Goal: Register for event/course: Sign up to attend an event or enroll in a course

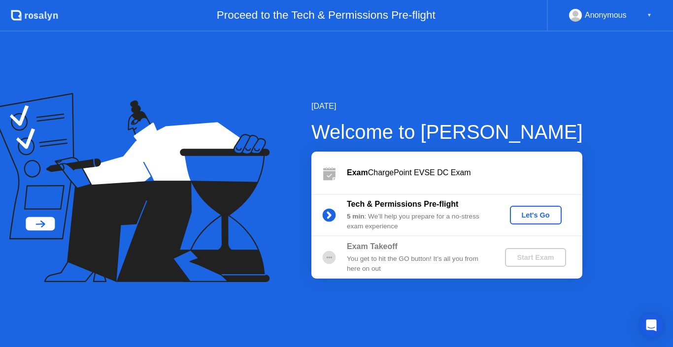
click at [530, 215] on div "Let's Go" at bounding box center [536, 215] width 44 height 8
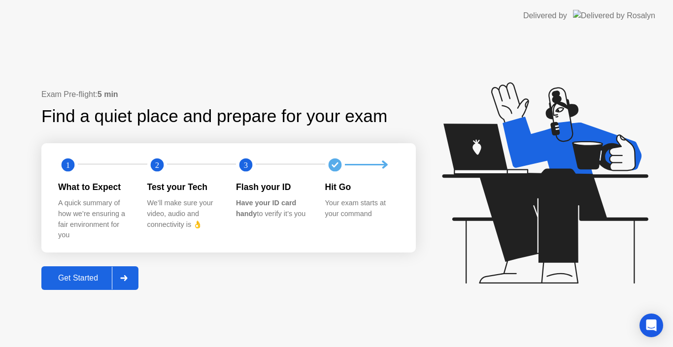
click at [96, 275] on div "Get Started" at bounding box center [78, 278] width 68 height 9
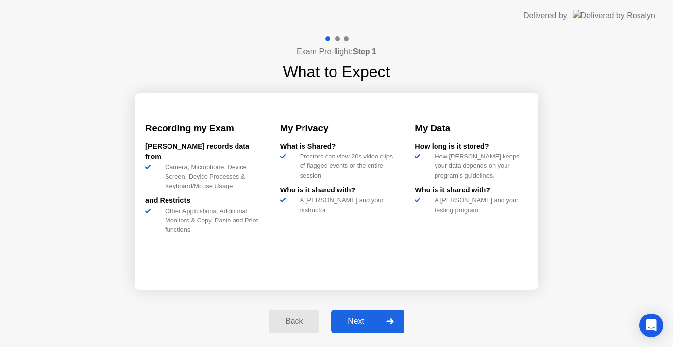
click at [347, 318] on div "Next" at bounding box center [356, 321] width 44 height 9
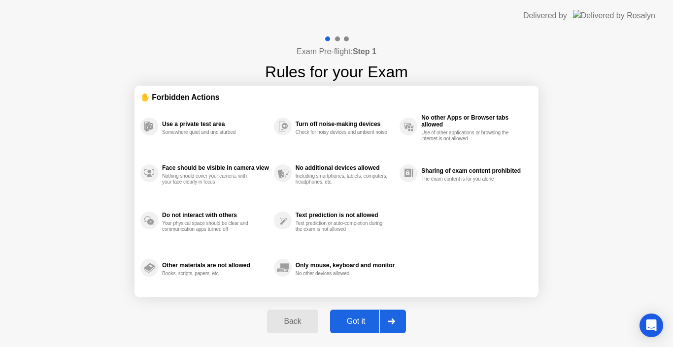
click at [356, 318] on div "Got it" at bounding box center [356, 321] width 46 height 9
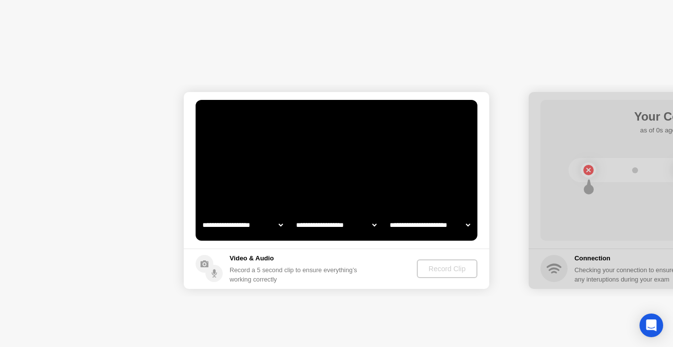
select select "**********"
select select "*******"
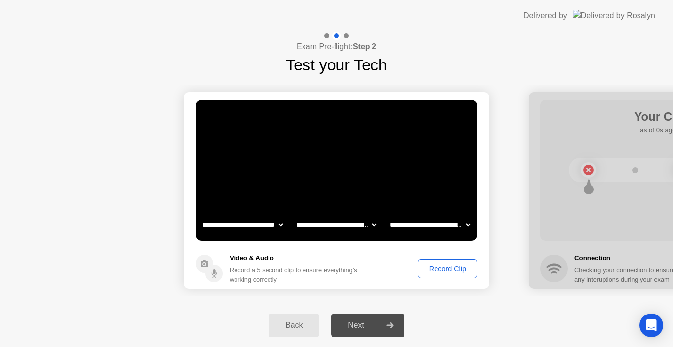
click at [447, 271] on div "Record Clip" at bounding box center [447, 269] width 53 height 8
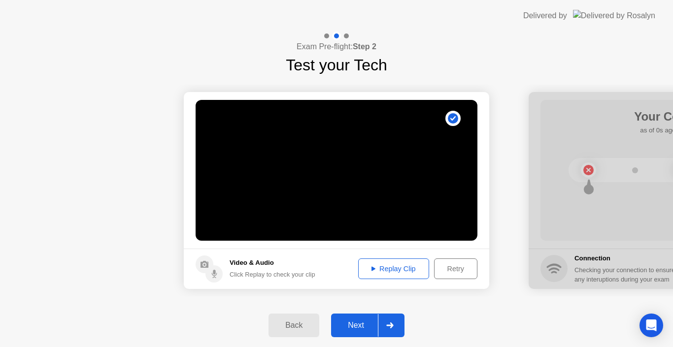
click at [358, 330] on div "Next" at bounding box center [356, 325] width 44 height 9
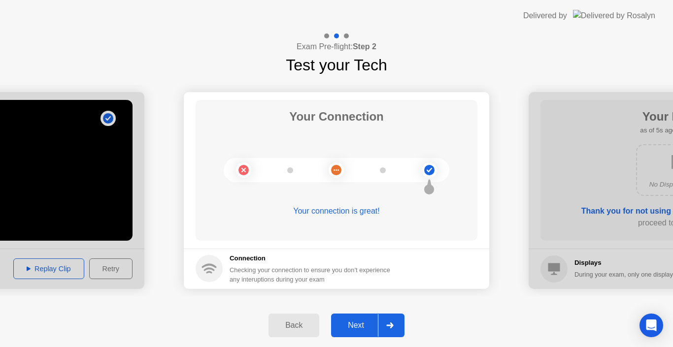
click at [366, 330] on div "Next" at bounding box center [356, 325] width 44 height 9
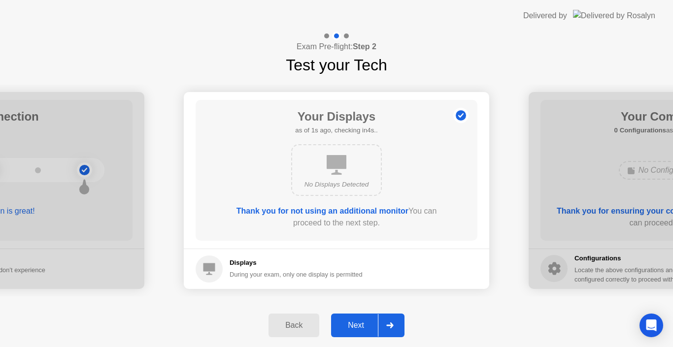
click at [356, 327] on div "Next" at bounding box center [356, 325] width 44 height 9
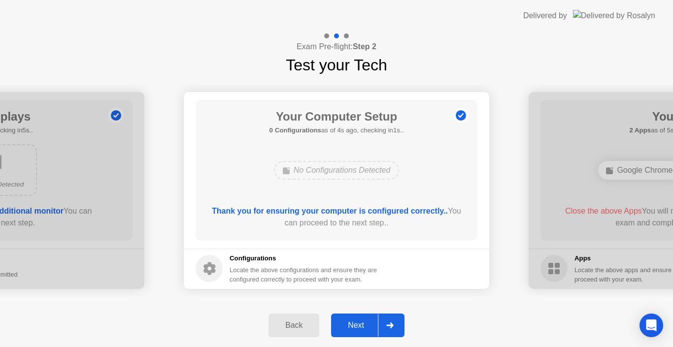
click at [361, 330] on div "Next" at bounding box center [356, 325] width 44 height 9
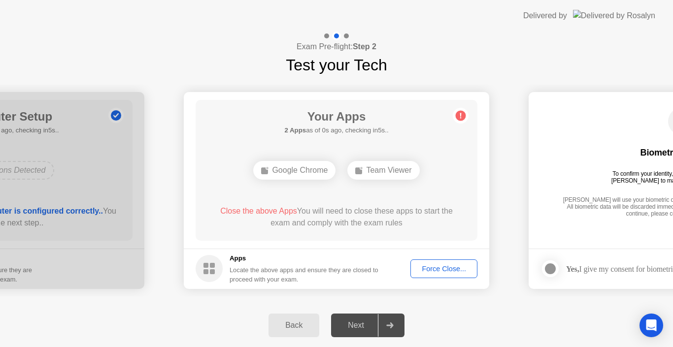
click at [448, 265] on div "Force Close..." at bounding box center [444, 269] width 60 height 8
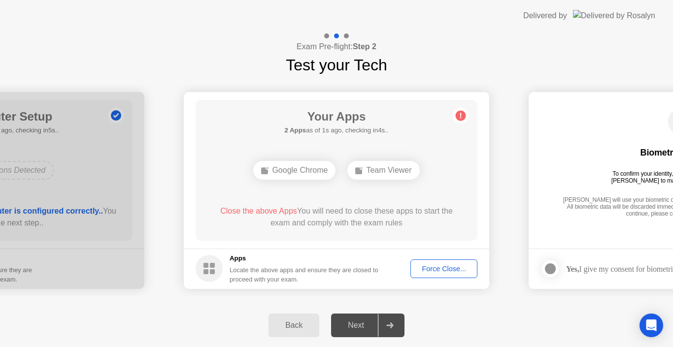
click at [427, 265] on div "Force Close..." at bounding box center [444, 269] width 60 height 8
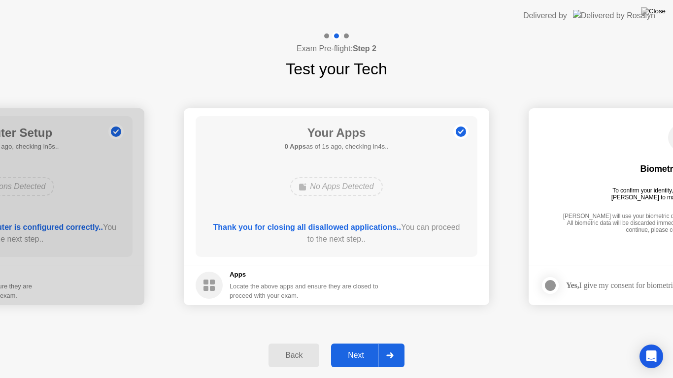
click at [358, 347] on div "Next" at bounding box center [356, 355] width 44 height 9
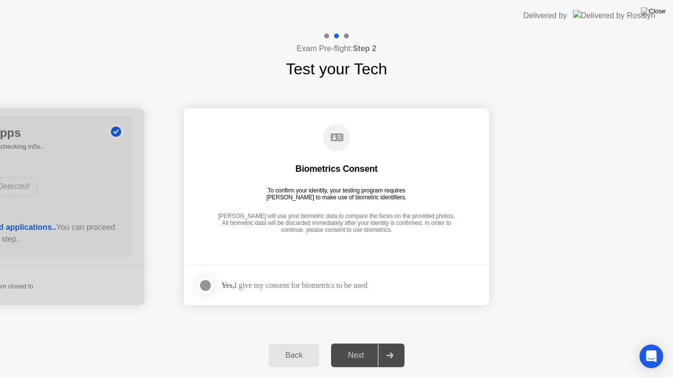
click at [211, 284] on div at bounding box center [206, 286] width 12 height 12
click at [372, 347] on div "Next" at bounding box center [356, 355] width 44 height 9
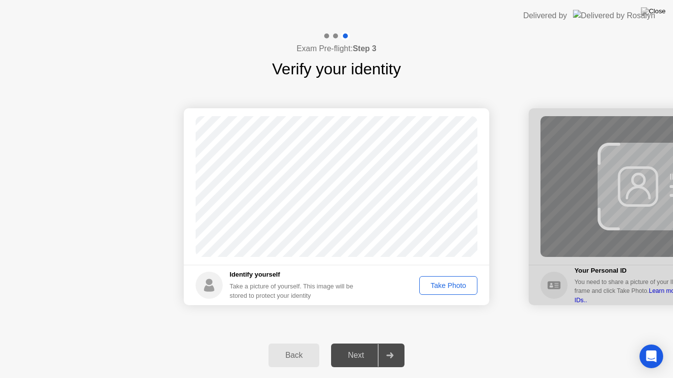
click at [434, 279] on button "Take Photo" at bounding box center [448, 285] width 58 height 19
click at [357, 347] on button "Next" at bounding box center [367, 356] width 73 height 24
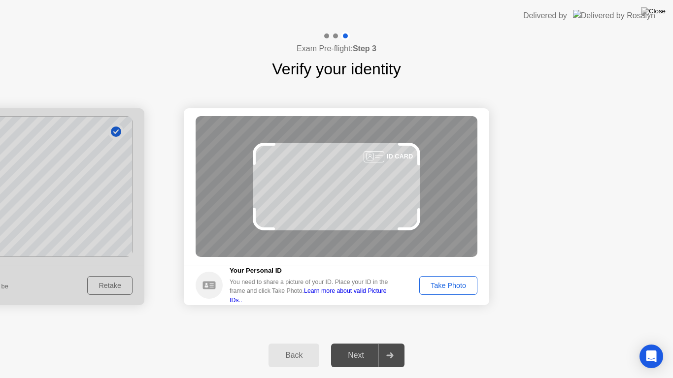
click at [444, 287] on div "Take Photo" at bounding box center [448, 286] width 51 height 8
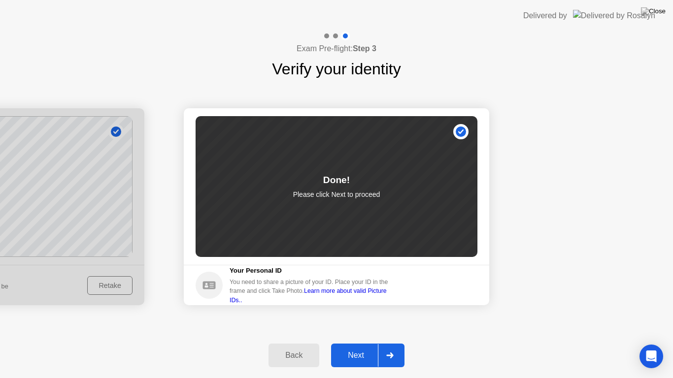
click at [367, 347] on div "Next" at bounding box center [356, 355] width 44 height 9
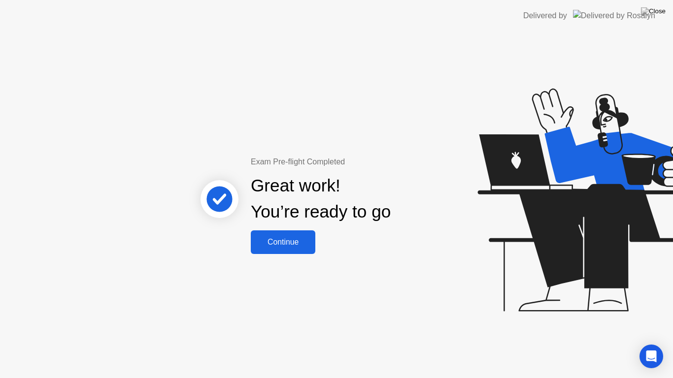
click at [294, 240] on div "Continue" at bounding box center [283, 242] width 59 height 9
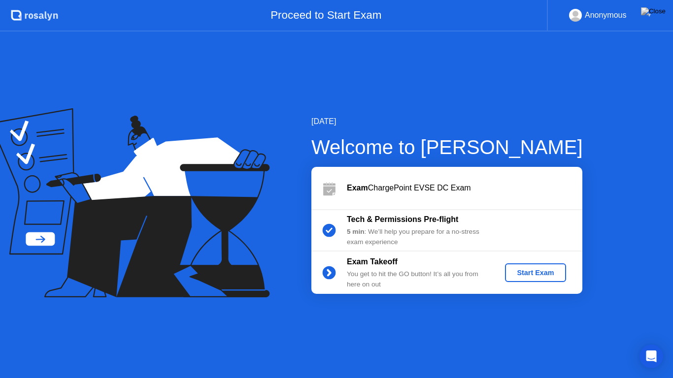
click at [523, 271] on div "Start Exam" at bounding box center [535, 273] width 53 height 8
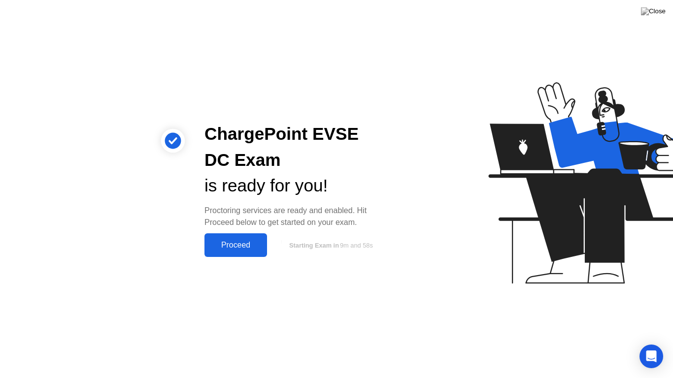
click at [235, 244] on div "Proceed" at bounding box center [235, 245] width 57 height 9
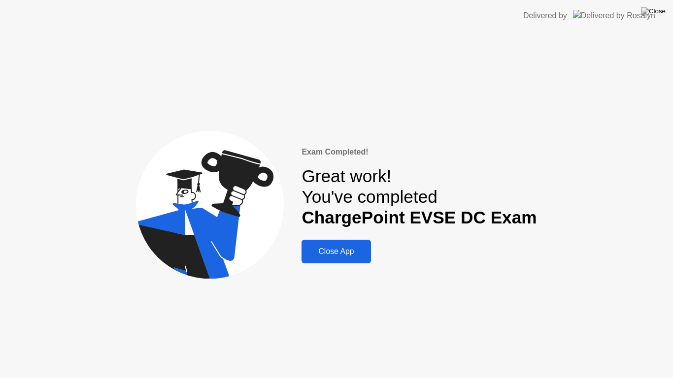
click at [342, 258] on button "Close App" at bounding box center [336, 252] width 69 height 24
